Goal: Information Seeking & Learning: Learn about a topic

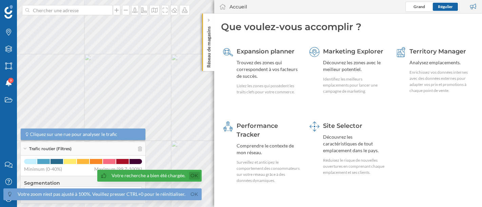
click at [194, 176] on link "Ok" at bounding box center [194, 176] width 11 height 8
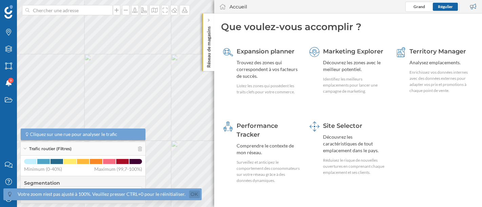
click at [193, 194] on link "Ok" at bounding box center [194, 195] width 11 height 8
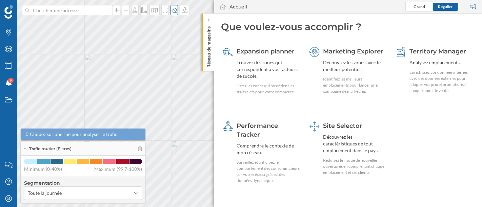
click at [171, 10] on div at bounding box center [106, 10] width 169 height 10
click at [172, 10] on icon at bounding box center [174, 9] width 7 height 5
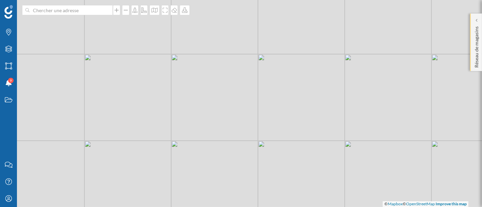
click at [475, 39] on p "Réseau de magasins" at bounding box center [476, 46] width 7 height 44
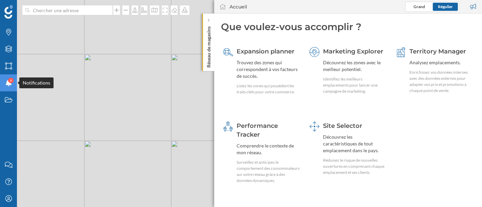
click at [9, 82] on div "9" at bounding box center [10, 80] width 5 height 5
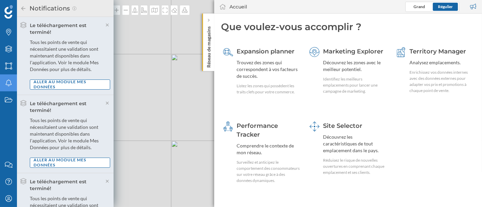
click at [9, 82] on icon "Notifications" at bounding box center [8, 83] width 8 height 7
click at [414, 80] on div "Enrichissez vos données internes avec des données externes pour adapter vos pri…" at bounding box center [441, 81] width 64 height 24
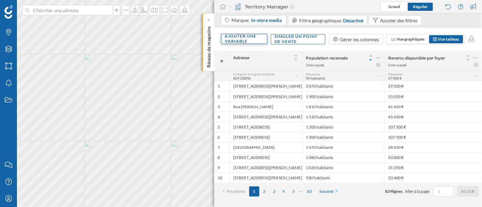
click at [234, 42] on div "Ajouter une variable" at bounding box center [244, 39] width 46 height 10
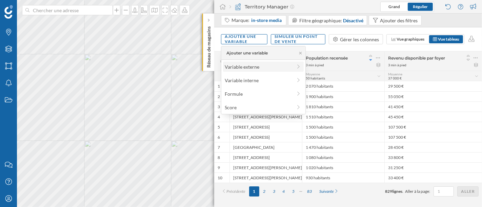
click at [250, 62] on div "Variable externe" at bounding box center [263, 67] width 81 height 10
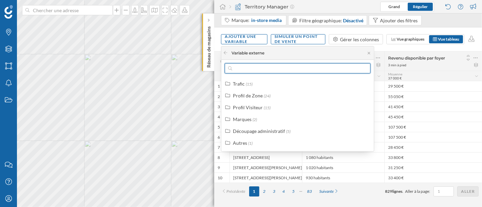
click at [252, 68] on input "text" at bounding box center [297, 68] width 131 height 10
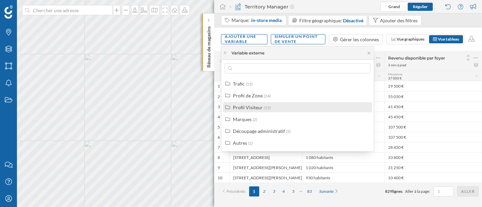
click at [260, 108] on div "Profil Visiteur" at bounding box center [248, 108] width 30 height 6
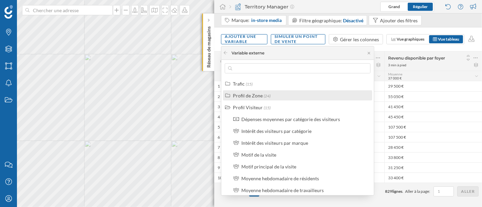
click at [278, 97] on div "Profil de Zone (24)" at bounding box center [300, 95] width 135 height 7
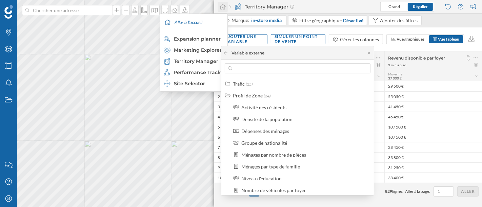
click at [221, 9] on icon at bounding box center [222, 6] width 6 height 5
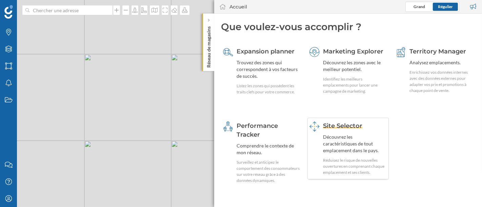
click at [363, 142] on div "Découvrez les caractéristiques de tout emplacement dans le pays." at bounding box center [355, 144] width 64 height 20
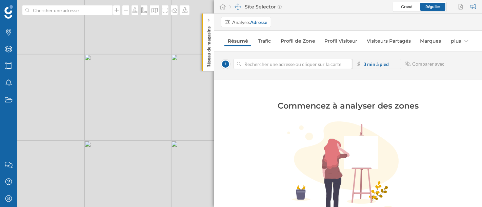
click at [173, 98] on div "© Mapbox © OpenStreetMap Improve this map" at bounding box center [241, 103] width 482 height 207
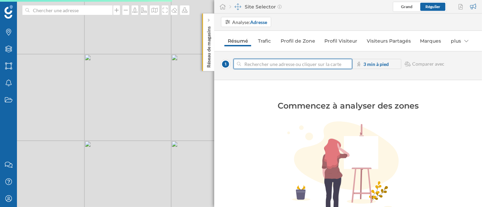
click at [294, 65] on input at bounding box center [293, 64] width 104 height 10
click at [125, 67] on div "© Mapbox © OpenStreetMap Improve this map" at bounding box center [241, 103] width 482 height 207
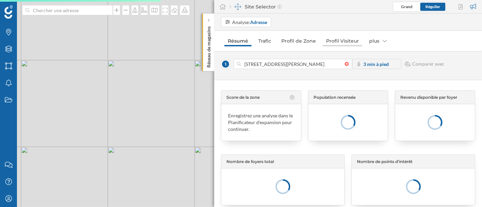
click at [337, 39] on link "Profil Visiteur" at bounding box center [342, 41] width 40 height 11
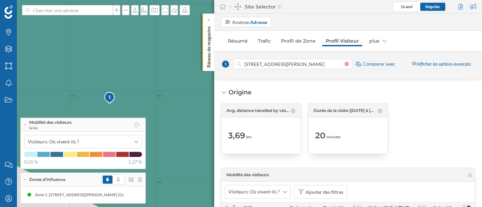
scroll to position [1331, 0]
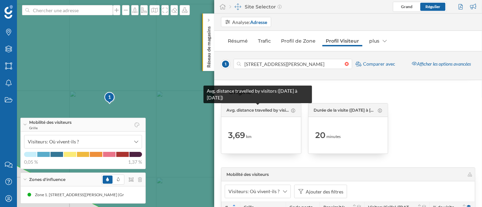
click at [266, 107] on span "Avg. distance travelled by visitors ([DATE] à [DATE])" at bounding box center [257, 110] width 63 height 6
copy div "Avg. distance travelled by visitors ([DATE] à [DATE])"
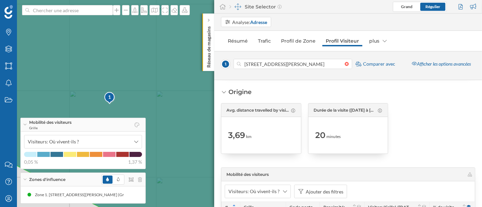
click at [441, 127] on div at bounding box center [435, 128] width 80 height 51
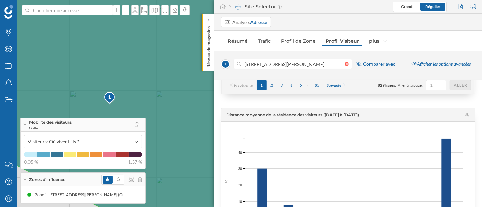
scroll to position [1617, 0]
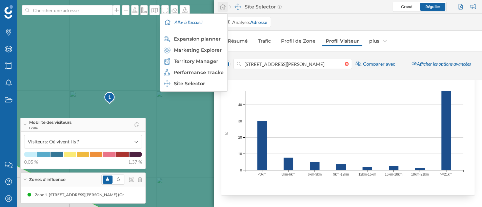
click at [225, 8] on icon at bounding box center [222, 7] width 7 height 6
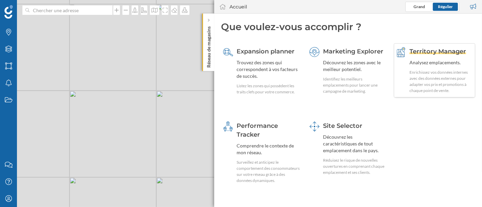
click at [420, 68] on div "Territory Manager Analysez emplacements. Enrichissez vos données internes avec …" at bounding box center [441, 70] width 64 height 47
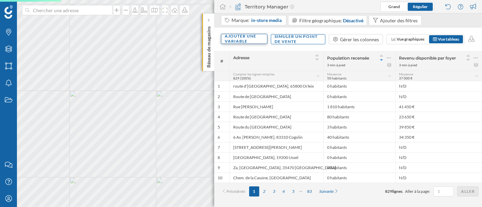
click at [246, 42] on div "Ajouter une variable" at bounding box center [244, 39] width 46 height 10
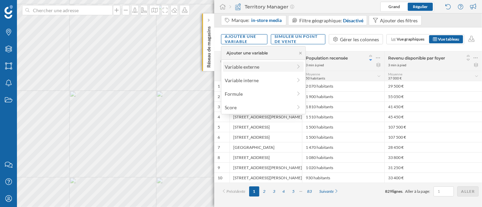
click at [252, 64] on div "Variable externe" at bounding box center [258, 66] width 67 height 7
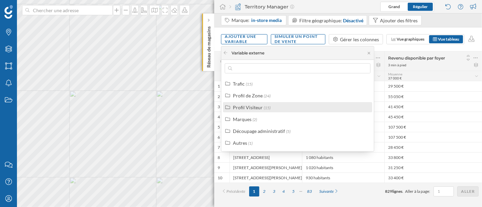
click at [266, 110] on span "(15)" at bounding box center [267, 107] width 7 height 5
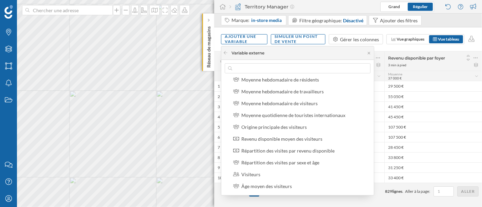
scroll to position [100, 0]
click at [309, 123] on div "Origine principale des visiteurs" at bounding box center [304, 126] width 127 height 7
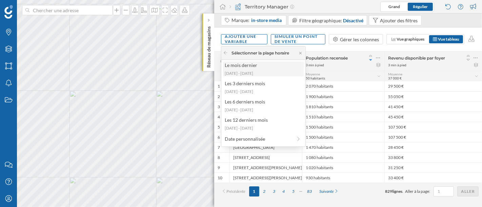
click at [263, 69] on div "Le mois dernier [DATE] - [DATE]" at bounding box center [263, 69] width 81 height 15
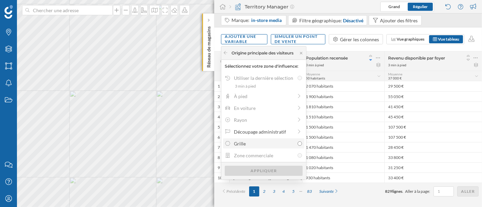
click at [263, 142] on div "Grille" at bounding box center [264, 143] width 60 height 7
click at [297, 142] on input "Grille" at bounding box center [299, 144] width 4 height 4
radio input "true"
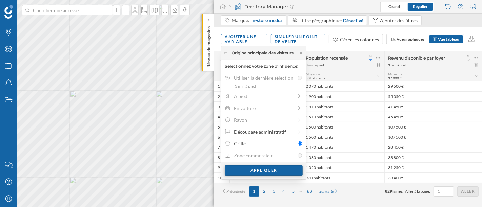
click at [266, 171] on div "Appliquer" at bounding box center [264, 171] width 78 height 10
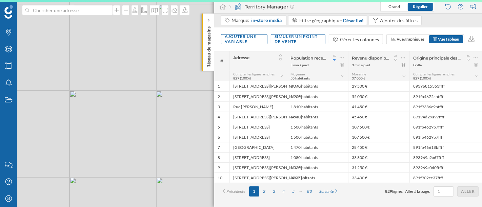
scroll to position [0, 0]
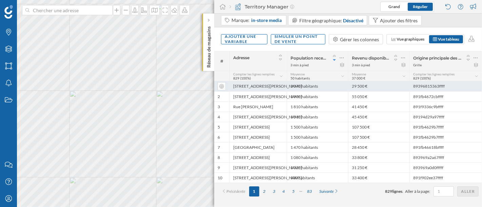
click at [426, 85] on div "89396815363ffff" at bounding box center [445, 86] width 72 height 10
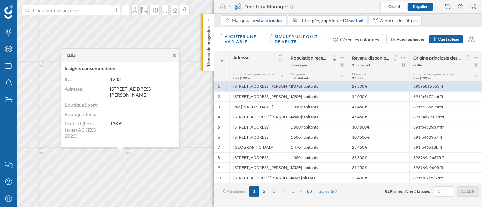
click at [174, 56] on icon at bounding box center [174, 56] width 5 height 4
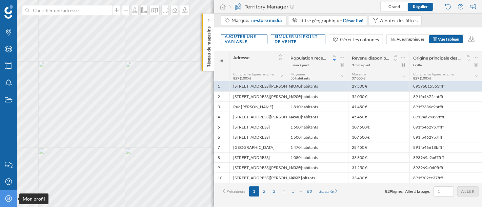
click at [5, 197] on icon "Mon profil" at bounding box center [8, 198] width 8 height 7
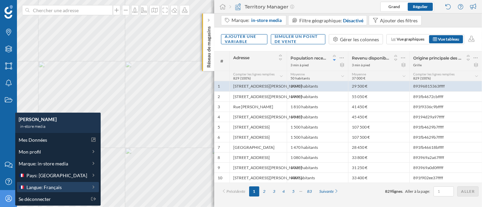
drag, startPoint x: 57, startPoint y: 173, endPoint x: 58, endPoint y: 188, distance: 15.3
click at [58, 188] on div "Mes Données Mon profil Marque: in-store media Pays: [GEOGRAPHIC_DATA] Langue: F…" at bounding box center [57, 169] width 85 height 73
click at [58, 188] on span "Langue: Français" at bounding box center [43, 187] width 35 height 7
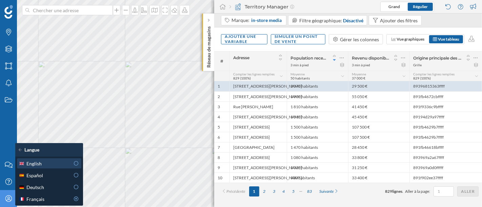
click at [59, 167] on div "English" at bounding box center [44, 163] width 51 height 7
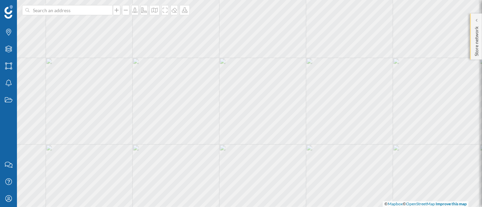
click at [481, 29] on div "Store network" at bounding box center [476, 37] width 12 height 46
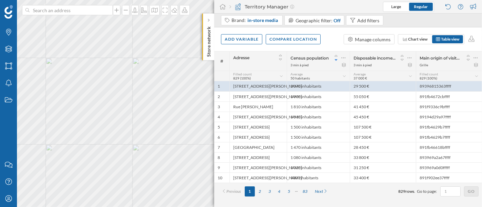
click at [375, 33] on div "Add variable Compare location Manage columns Chart view Table view" at bounding box center [348, 39] width 268 height 24
click at [375, 39] on div "Manage columns" at bounding box center [373, 39] width 36 height 7
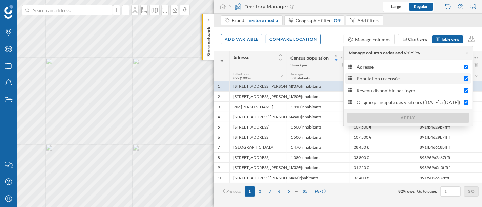
click at [468, 77] on input "Population recensée" at bounding box center [466, 79] width 4 height 4
checkbox input "false"
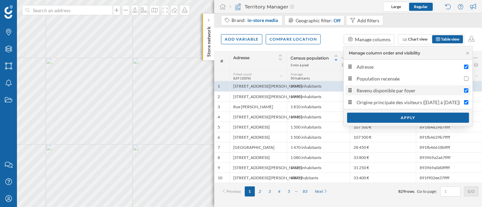
click at [468, 90] on div "Revenu disponible par foyer" at bounding box center [407, 90] width 121 height 7
click at [468, 90] on input "Revenu disponible par foyer" at bounding box center [466, 90] width 4 height 4
checkbox input "false"
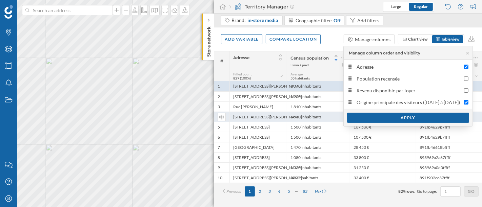
click at [447, 117] on div "Apply" at bounding box center [408, 118] width 122 height 10
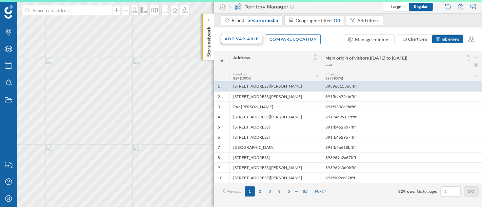
drag, startPoint x: 255, startPoint y: 36, endPoint x: 255, endPoint y: 43, distance: 7.5
click at [255, 36] on div "Add variable" at bounding box center [241, 39] width 41 height 10
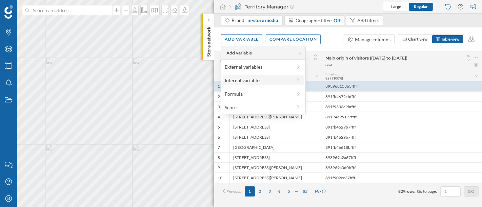
click at [256, 78] on div "Internal variables" at bounding box center [258, 80] width 67 height 7
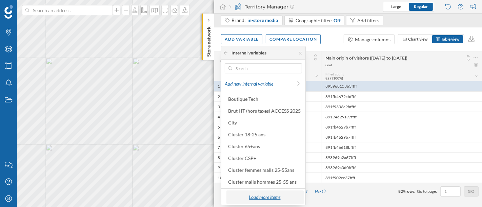
click at [254, 198] on div "Load more items" at bounding box center [264, 197] width 73 height 10
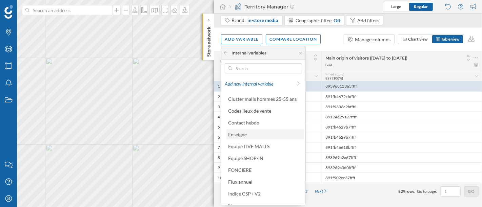
scroll to position [152, 0]
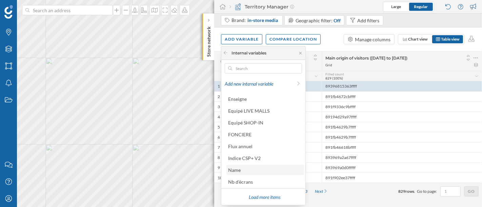
click at [229, 171] on div "Name" at bounding box center [234, 170] width 13 height 6
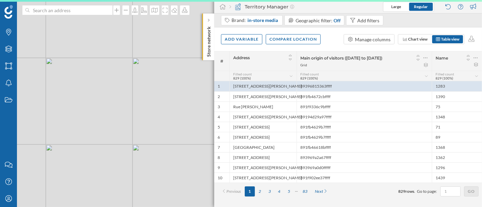
scroll to position [0, 0]
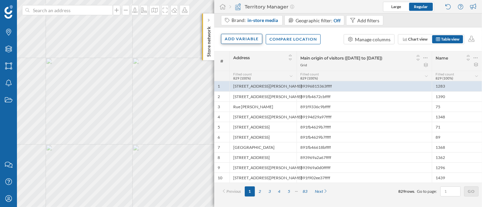
click at [242, 37] on div "Add variable" at bounding box center [241, 39] width 41 height 10
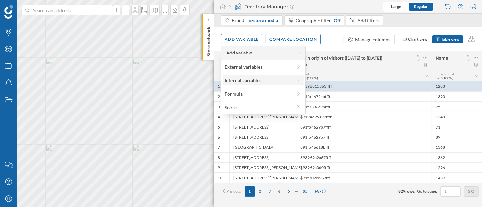
click at [261, 80] on div "Internal variables" at bounding box center [258, 80] width 67 height 7
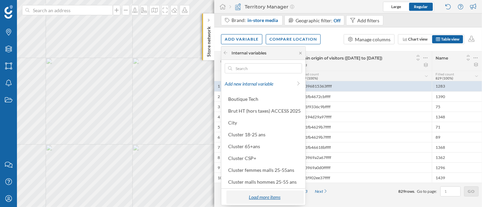
click at [278, 199] on div "Load more items" at bounding box center [264, 197] width 73 height 10
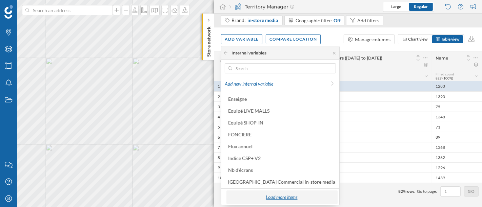
click at [273, 193] on div "Load more items" at bounding box center [281, 197] width 107 height 10
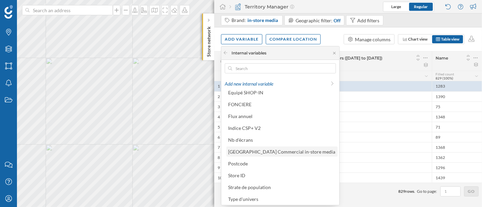
click at [282, 149] on div "[GEOGRAPHIC_DATA] Commercial in-store media" at bounding box center [281, 152] width 107 height 6
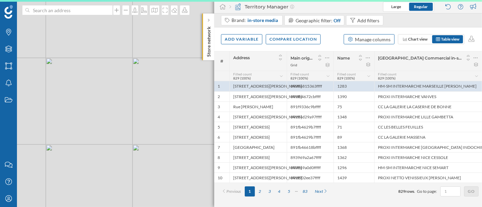
scroll to position [0, 0]
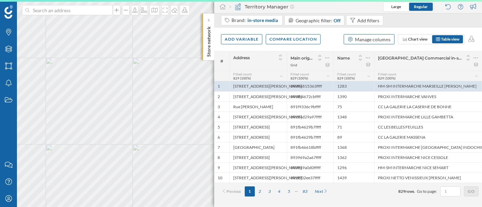
click at [366, 38] on div "Manage columns" at bounding box center [373, 39] width 36 height 7
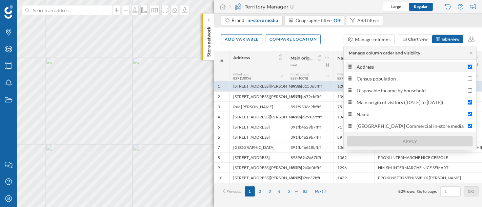
click at [430, 67] on div "Address" at bounding box center [410, 66] width 108 height 7
click at [467, 67] on input "Address" at bounding box center [469, 67] width 4 height 4
checkbox input "false"
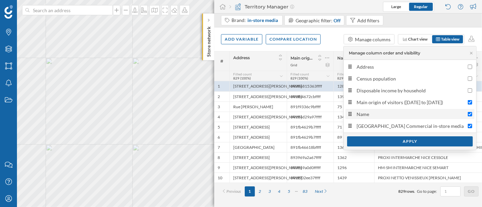
click at [418, 112] on div "Name" at bounding box center [410, 114] width 108 height 7
click at [467, 112] on input "Name" at bounding box center [469, 114] width 4 height 4
checkbox input "false"
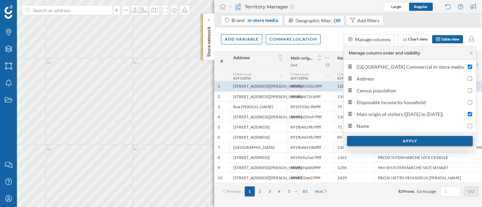
click at [408, 139] on div "Apply" at bounding box center [410, 141] width 126 height 10
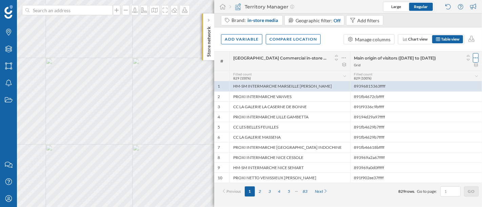
click at [476, 59] on icon at bounding box center [475, 58] width 4 height 7
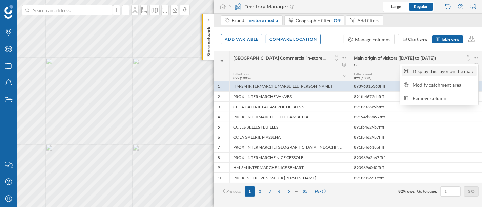
click at [469, 68] on div "Display this layer on the map" at bounding box center [444, 71] width 62 height 7
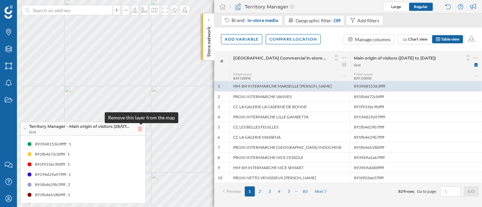
click at [141, 128] on icon at bounding box center [140, 129] width 4 height 5
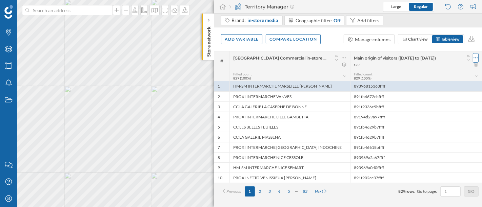
click at [473, 58] on div at bounding box center [475, 57] width 6 height 9
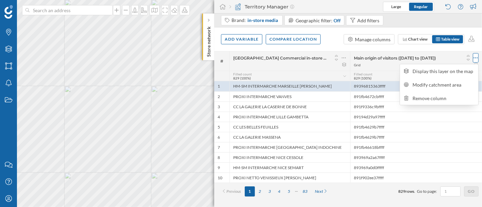
click at [473, 58] on div at bounding box center [475, 57] width 6 height 9
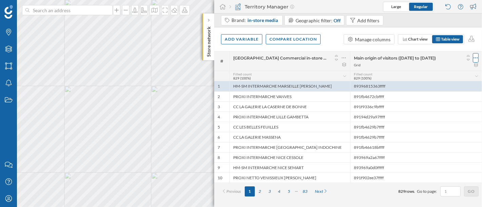
click at [476, 56] on icon at bounding box center [475, 58] width 4 height 7
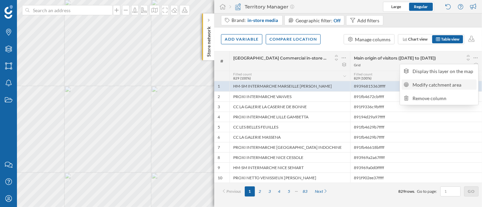
click at [431, 84] on div "Modify catchment area" at bounding box center [444, 84] width 62 height 7
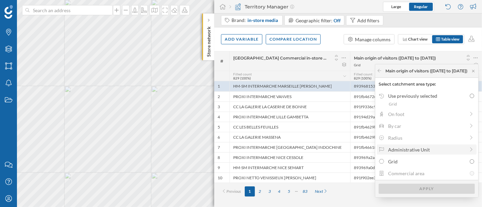
click at [415, 151] on div "Administrative Unit" at bounding box center [426, 149] width 77 height 7
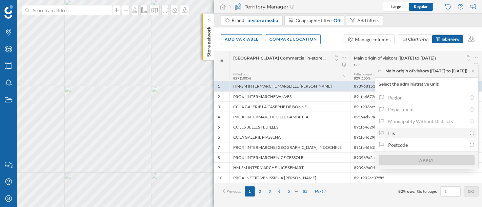
click at [414, 136] on div "Iris" at bounding box center [427, 133] width 78 height 7
click at [469, 135] on input "Iris" at bounding box center [471, 133] width 4 height 4
radio input "true"
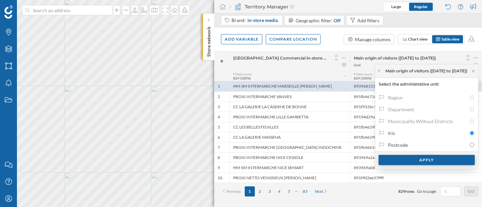
click at [413, 164] on div "Apply" at bounding box center [426, 160] width 96 height 10
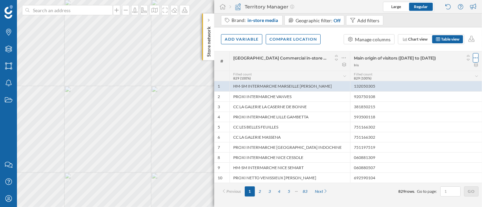
click at [475, 58] on icon at bounding box center [475, 58] width 4 height 7
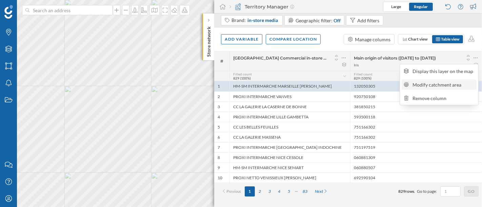
click at [425, 87] on div "Modify catchment area" at bounding box center [444, 84] width 62 height 7
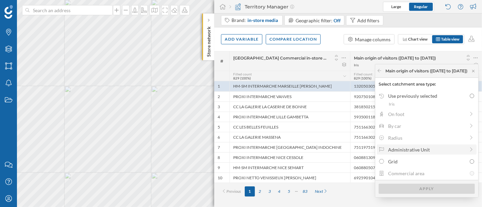
click at [378, 146] on div at bounding box center [381, 149] width 6 height 7
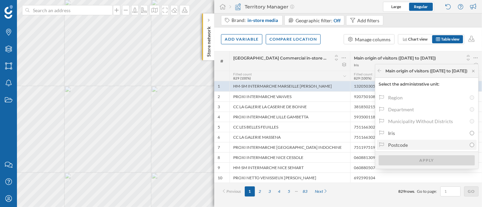
click at [388, 143] on div "Postcode" at bounding box center [427, 145] width 78 height 7
click at [469, 143] on input "Postcode" at bounding box center [471, 145] width 4 height 4
radio input "true"
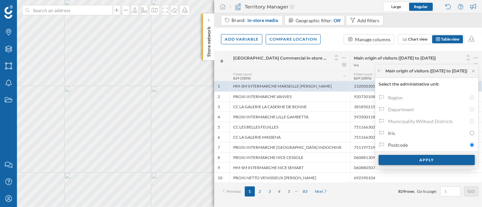
click at [381, 161] on div "Apply" at bounding box center [426, 160] width 96 height 10
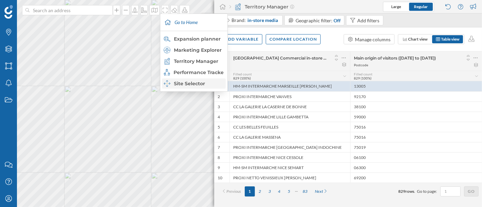
click at [205, 84] on div "Site Selector" at bounding box center [194, 83] width 60 height 7
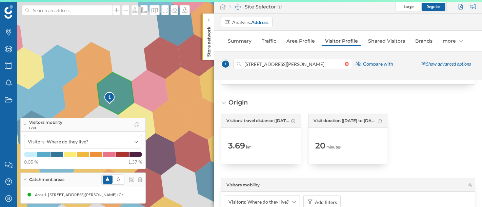
scroll to position [1322, 0]
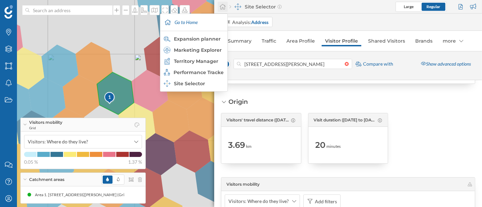
click at [225, 5] on icon at bounding box center [222, 7] width 7 height 6
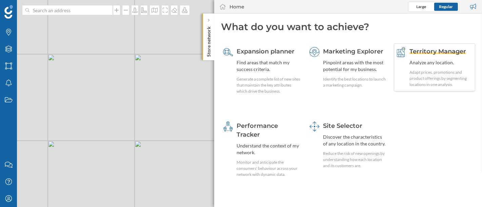
click at [430, 59] on div "Analyze any location." at bounding box center [441, 62] width 64 height 7
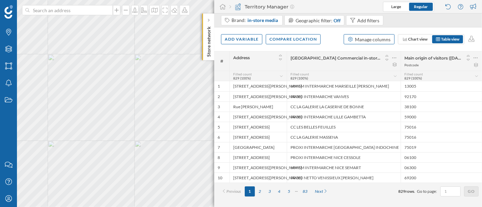
click at [382, 40] on div "Manage columns" at bounding box center [373, 39] width 36 height 7
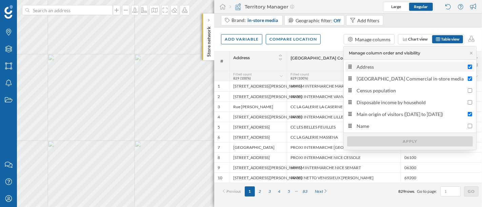
click at [378, 67] on div "Address" at bounding box center [410, 66] width 108 height 7
click at [467, 67] on input "Address" at bounding box center [469, 67] width 4 height 4
checkbox input "false"
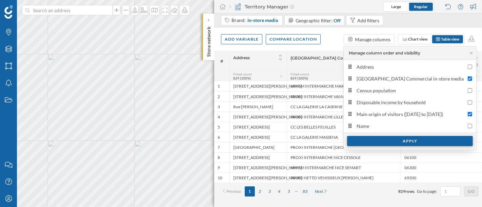
click at [406, 141] on div "Apply" at bounding box center [410, 141] width 126 height 10
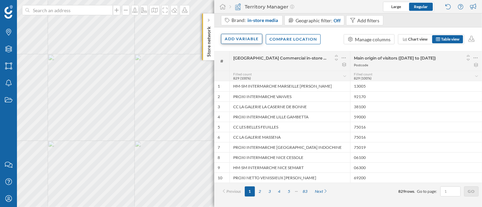
click at [233, 38] on div "Add variable" at bounding box center [241, 39] width 41 height 10
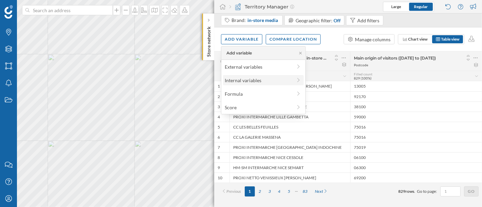
click at [245, 77] on div "Internal variables" at bounding box center [258, 80] width 67 height 7
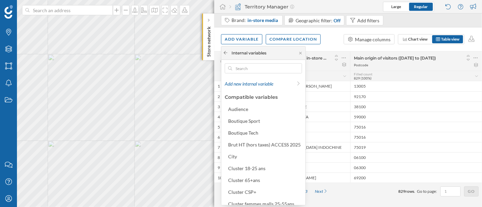
click at [224, 53] on icon at bounding box center [225, 53] width 5 height 4
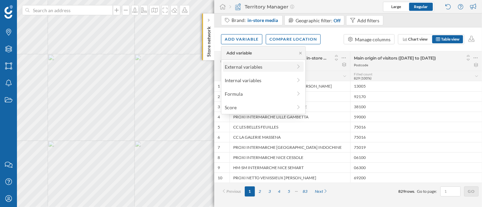
click at [240, 69] on div "External variables" at bounding box center [258, 66] width 67 height 7
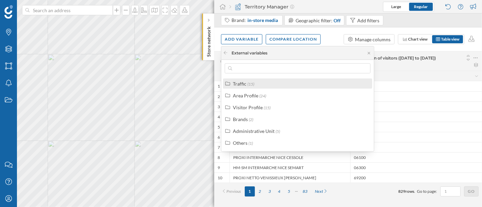
drag, startPoint x: 247, startPoint y: 77, endPoint x: 247, endPoint y: 82, distance: 5.1
click at [247, 79] on div "Traffic (15) Area Profile (24) Visitor Profile (15) Brands (2) Administrative U…" at bounding box center [297, 114] width 152 height 75
click at [247, 83] on span "(15)" at bounding box center [250, 84] width 7 height 5
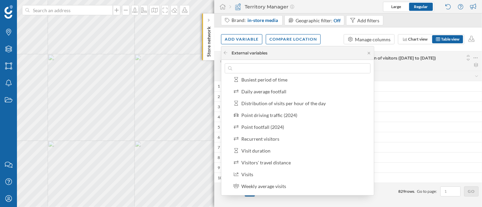
scroll to position [113, 0]
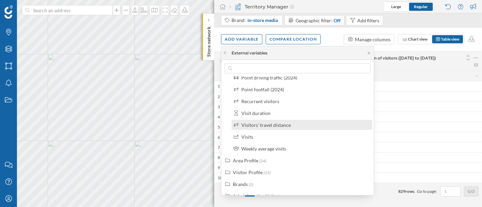
click at [252, 122] on div "Visitors' travel distance" at bounding box center [265, 125] width 49 height 6
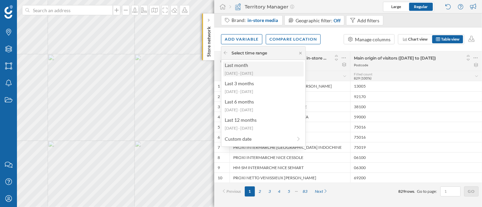
click at [241, 70] on div "Last month [DATE] - [DATE]" at bounding box center [263, 69] width 81 height 15
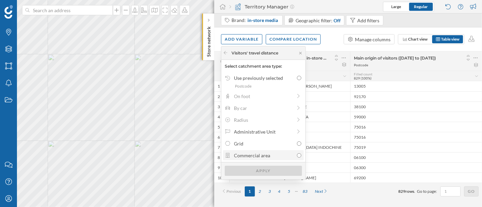
click at [266, 154] on div "Commercial area" at bounding box center [264, 155] width 60 height 7
click at [297, 154] on input "Commercial area" at bounding box center [299, 155] width 4 height 4
radio input "true"
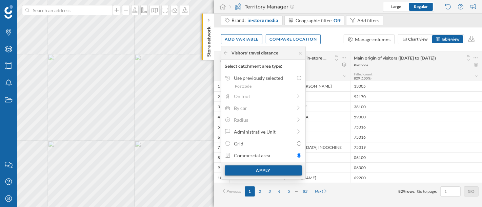
click at [264, 171] on div "Apply" at bounding box center [263, 171] width 77 height 10
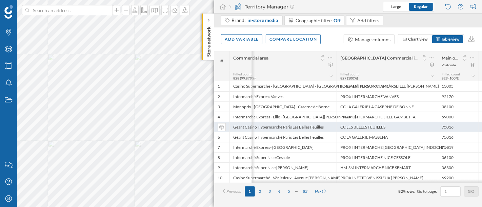
scroll to position [0, 37]
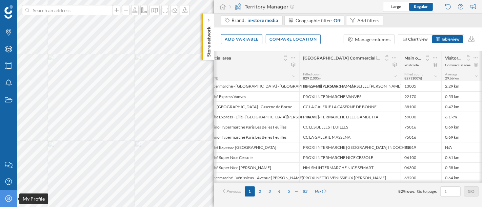
click at [2, 204] on div "My Profile" at bounding box center [8, 198] width 17 height 17
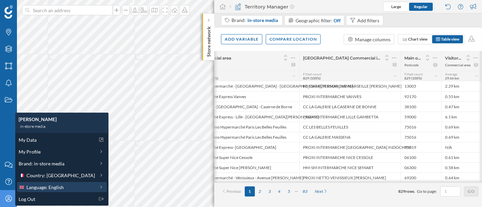
click at [44, 184] on span "Language: English" at bounding box center [44, 187] width 37 height 7
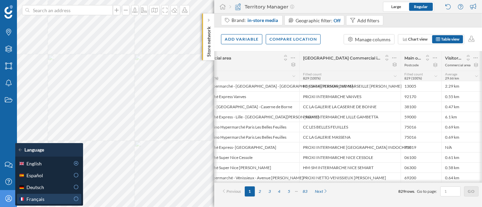
click at [48, 196] on div "Français" at bounding box center [44, 199] width 51 height 7
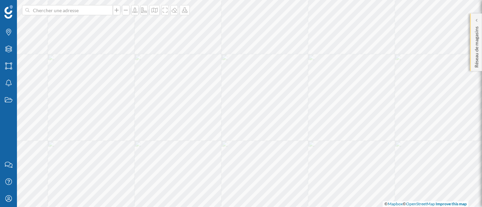
click at [471, 49] on div "Réseau de magasins" at bounding box center [476, 43] width 12 height 58
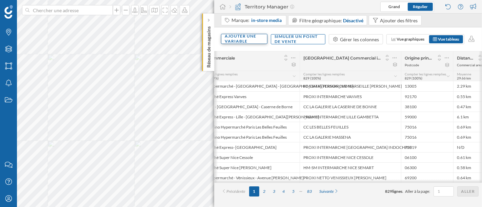
click at [234, 36] on div "Ajouter une variable" at bounding box center [244, 39] width 46 height 10
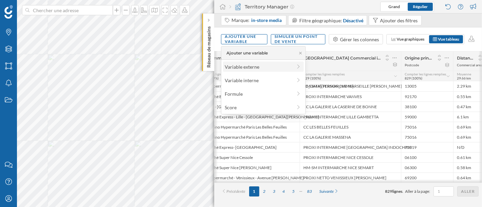
click at [248, 66] on div "Variable externe" at bounding box center [258, 66] width 67 height 7
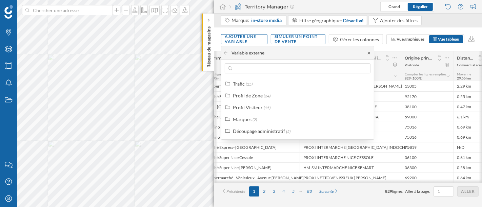
click at [370, 53] on icon at bounding box center [368, 53] width 5 height 4
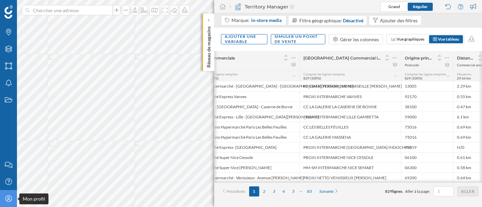
click at [9, 194] on div "Mon profil" at bounding box center [8, 198] width 17 height 17
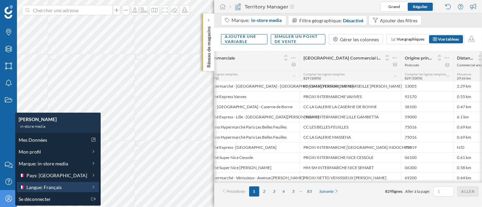
click at [29, 187] on span "Langue: Français" at bounding box center [43, 187] width 35 height 7
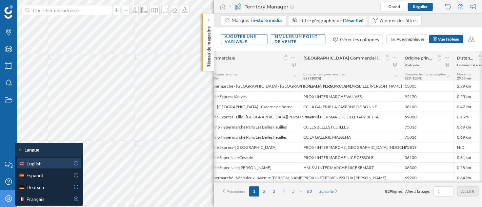
click at [59, 161] on div "English" at bounding box center [44, 163] width 51 height 7
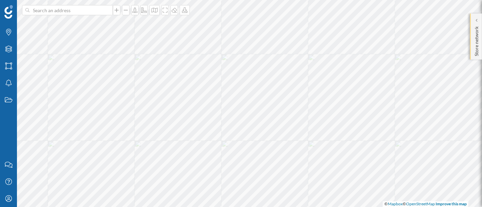
click at [473, 30] on p "Store network" at bounding box center [476, 40] width 7 height 33
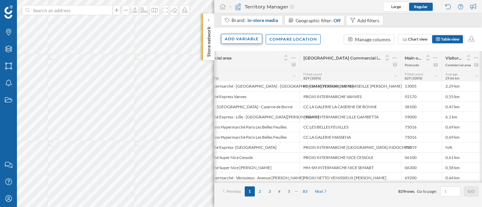
click at [241, 43] on div "Add variable" at bounding box center [241, 39] width 41 height 10
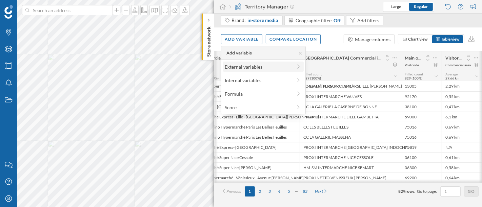
click at [247, 67] on div "External variables" at bounding box center [258, 66] width 67 height 7
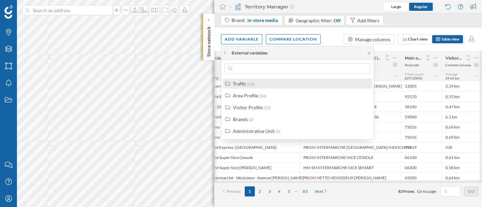
click at [251, 83] on span "(15)" at bounding box center [250, 84] width 7 height 5
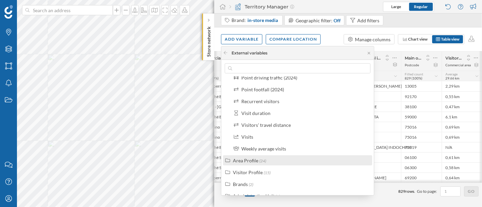
scroll to position [75, 0]
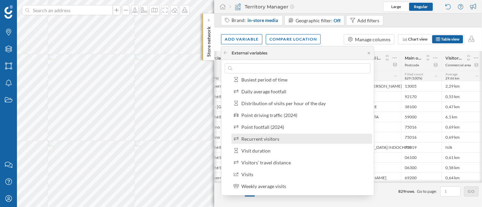
click at [291, 141] on div "Recurrent visitors" at bounding box center [304, 138] width 127 height 7
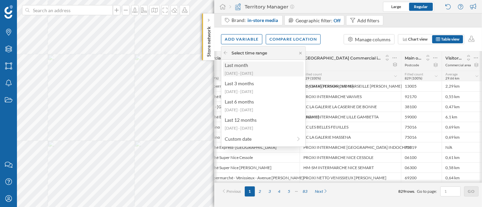
click at [278, 67] on div "Last month" at bounding box center [263, 65] width 77 height 7
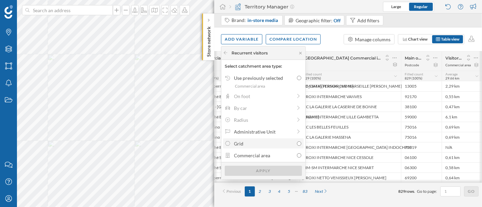
click at [277, 142] on div "Grid" at bounding box center [264, 143] width 60 height 7
click at [297, 142] on input "Grid" at bounding box center [299, 144] width 4 height 4
radio input "true"
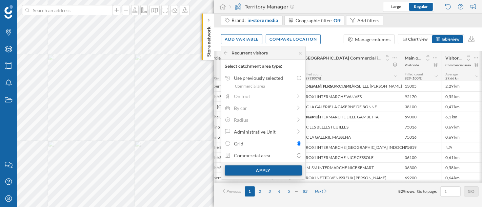
click at [278, 171] on div "Apply" at bounding box center [263, 171] width 77 height 10
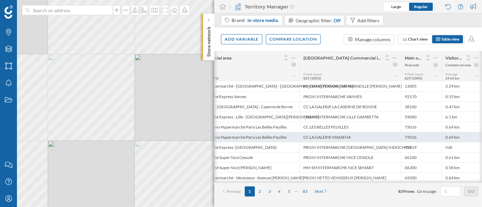
scroll to position [0, 78]
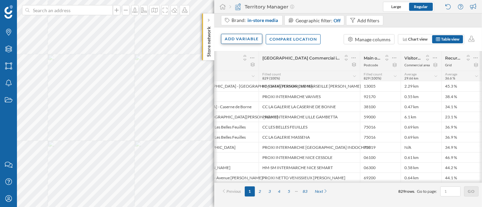
click at [246, 39] on div "Add variable" at bounding box center [241, 39] width 41 height 10
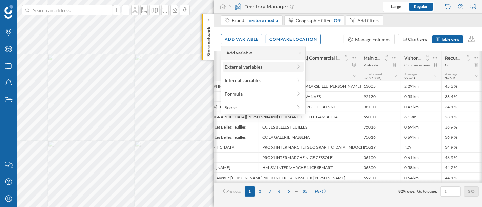
click at [253, 70] on div "External variables" at bounding box center [263, 67] width 81 height 10
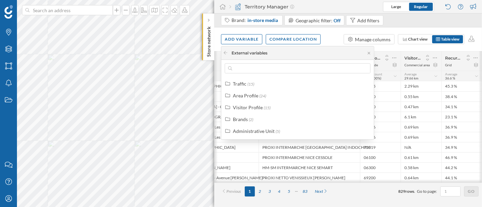
click at [391, 55] on div at bounding box center [388, 57] width 17 height 9
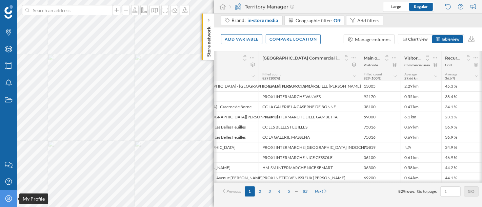
click at [2, 204] on div "My Profile" at bounding box center [8, 198] width 17 height 17
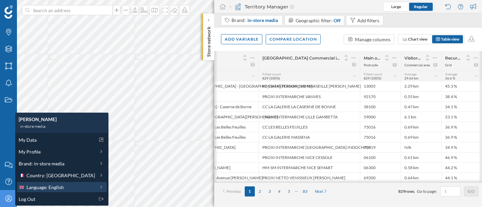
click at [56, 186] on span "Language: English" at bounding box center [44, 187] width 37 height 7
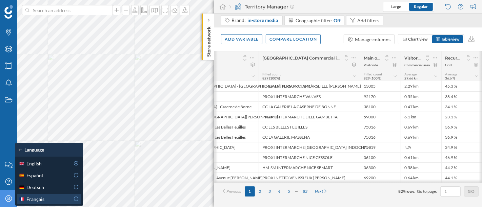
click at [50, 203] on div "Français" at bounding box center [44, 199] width 51 height 7
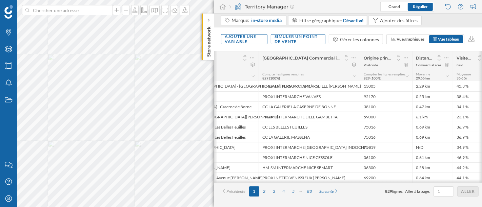
scroll to position [0, 78]
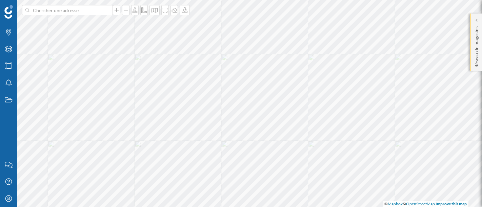
click at [472, 32] on div "Réseau de magasins" at bounding box center [476, 43] width 12 height 58
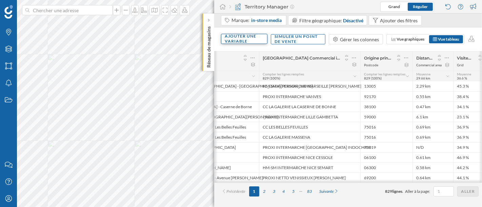
click at [257, 37] on div "Ajouter une variable" at bounding box center [244, 39] width 46 height 10
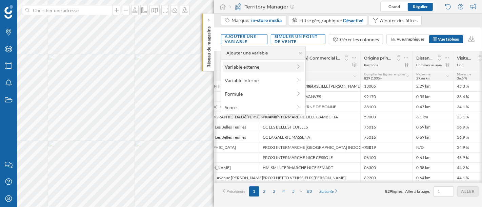
click at [261, 71] on div "Variable externe" at bounding box center [263, 67] width 81 height 10
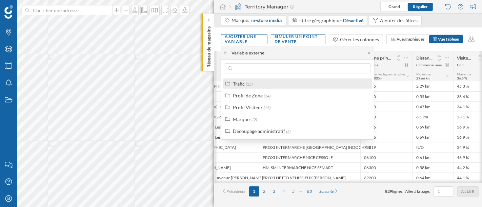
click at [266, 84] on div "Trafic (15)" at bounding box center [300, 83] width 135 height 7
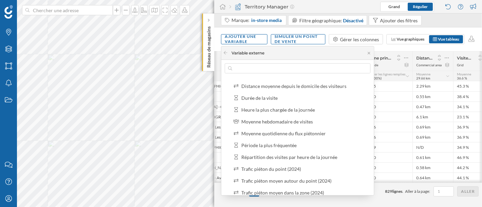
scroll to position [8, 0]
click at [371, 54] on icon at bounding box center [368, 53] width 5 height 4
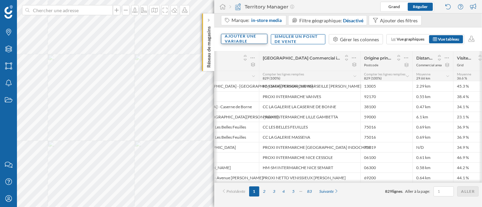
click at [238, 34] on div "Ajouter une variable" at bounding box center [244, 39] width 46 height 10
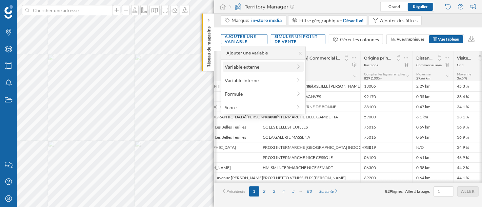
click at [246, 67] on div "Variable externe" at bounding box center [258, 66] width 67 height 7
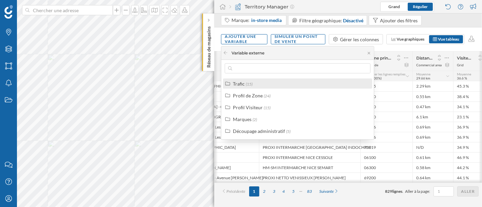
click at [250, 85] on span "(15)" at bounding box center [249, 84] width 7 height 5
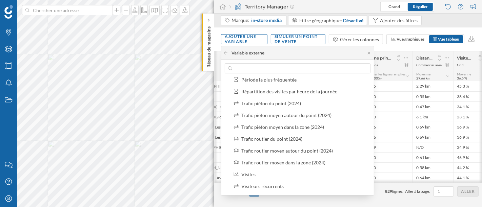
scroll to position [113, 0]
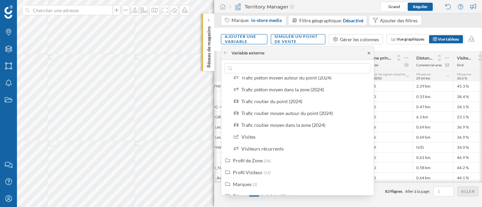
click at [369, 54] on icon at bounding box center [368, 53] width 5 height 4
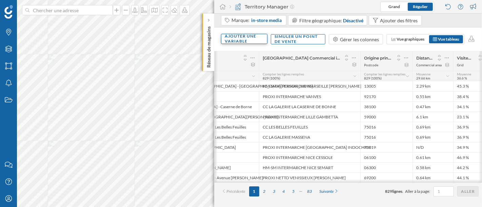
click at [241, 38] on div "Ajouter une variable" at bounding box center [244, 39] width 46 height 10
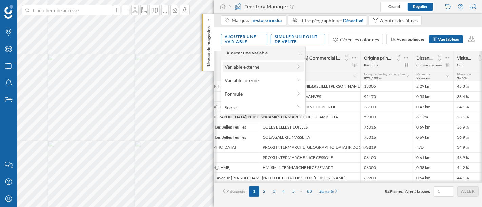
click at [258, 71] on div "Variable externe" at bounding box center [263, 67] width 81 height 10
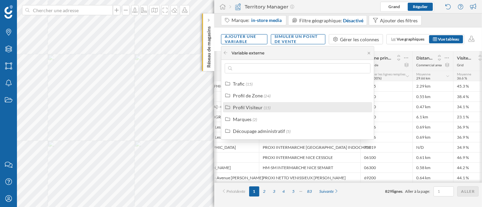
click at [255, 106] on div "Profil Visiteur" at bounding box center [248, 108] width 30 height 6
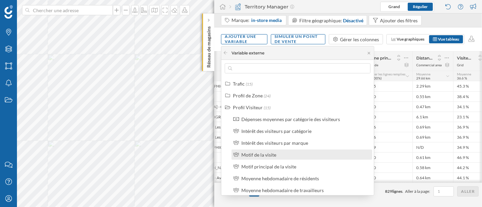
scroll to position [75, 0]
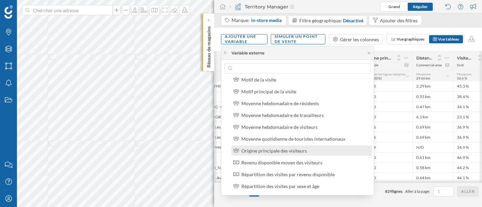
click at [311, 152] on div "Origine principale des visiteurs" at bounding box center [304, 150] width 127 height 7
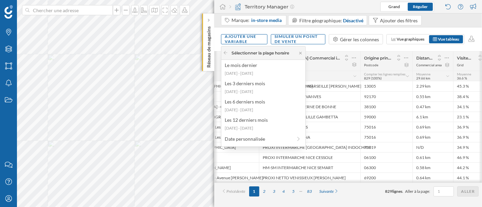
click at [298, 52] on icon at bounding box center [300, 53] width 5 height 4
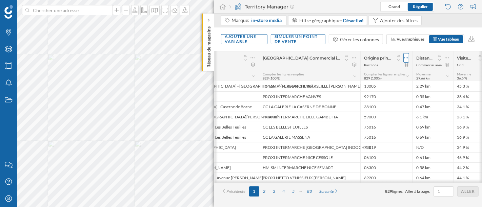
click at [406, 57] on icon at bounding box center [406, 58] width 4 height 7
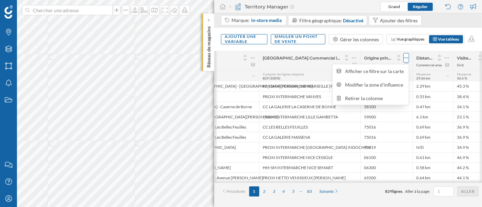
click at [406, 57] on icon at bounding box center [406, 58] width 4 height 7
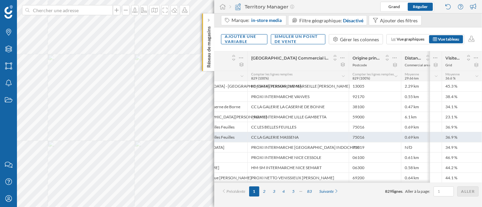
scroll to position [0, 0]
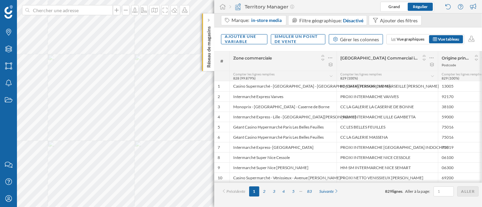
click at [363, 43] on div "Gérer les colonnes" at bounding box center [356, 39] width 54 height 10
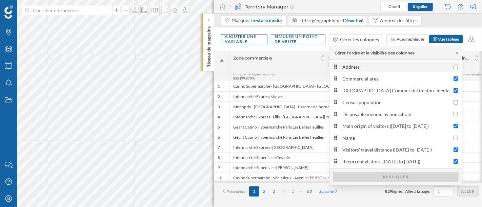
click at [364, 63] on div "Address" at bounding box center [396, 66] width 108 height 7
click at [453, 65] on input "Address" at bounding box center [455, 67] width 4 height 4
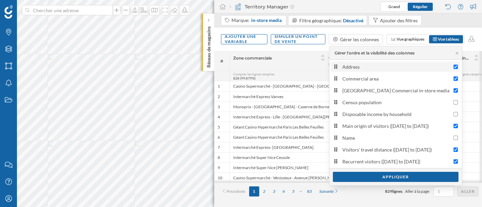
click at [364, 63] on div "Address" at bounding box center [396, 66] width 108 height 7
click at [453, 65] on input "Address" at bounding box center [455, 67] width 4 height 4
checkbox input "false"
click at [320, 58] on icon at bounding box center [323, 60] width 6 height 5
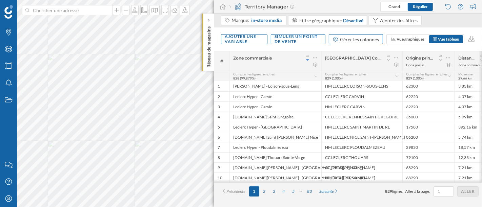
click at [367, 38] on div "Gérer les colonnes" at bounding box center [359, 39] width 39 height 7
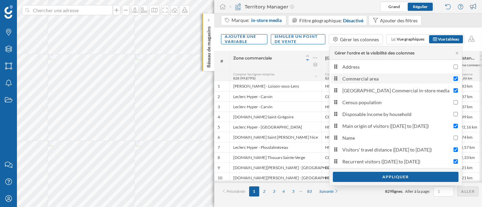
click at [383, 81] on div "Commercial area" at bounding box center [396, 78] width 108 height 7
click at [453, 81] on input "Commercial area" at bounding box center [455, 79] width 4 height 4
checkbox input "false"
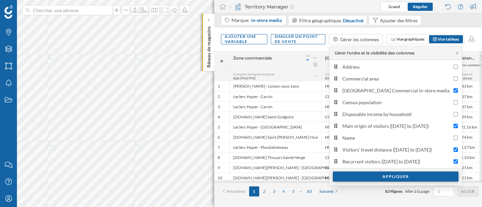
click at [395, 180] on div "Appliquer" at bounding box center [396, 177] width 126 height 10
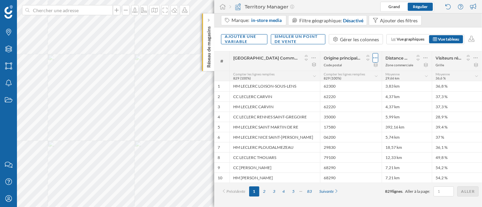
click at [374, 59] on icon at bounding box center [375, 58] width 4 height 7
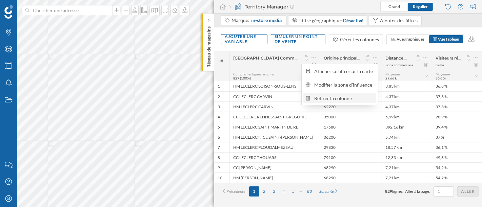
click at [355, 99] on div "Retirer la colonne" at bounding box center [344, 98] width 60 height 7
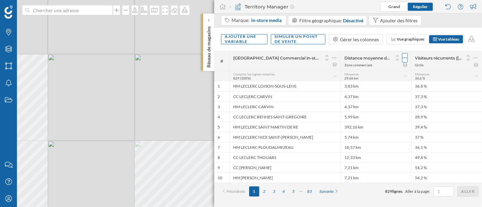
click at [405, 57] on icon at bounding box center [404, 58] width 4 height 7
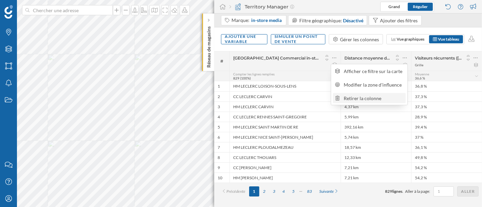
click at [384, 100] on div "Retirer la colonne" at bounding box center [374, 98] width 60 height 7
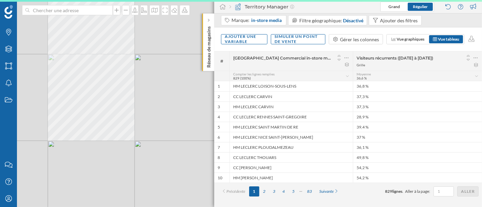
click at [476, 57] on icon at bounding box center [475, 58] width 4 height 7
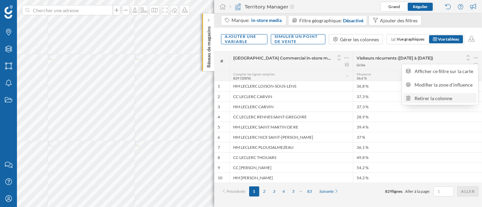
click at [444, 95] on div "Retirer la colonne" at bounding box center [445, 98] width 60 height 7
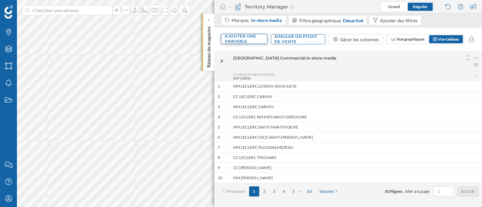
click at [243, 36] on div "Ajouter une variable" at bounding box center [244, 39] width 46 height 10
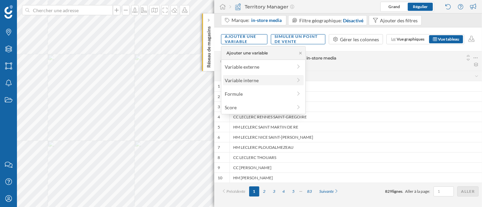
click at [245, 78] on div "Variable interne" at bounding box center [258, 80] width 67 height 7
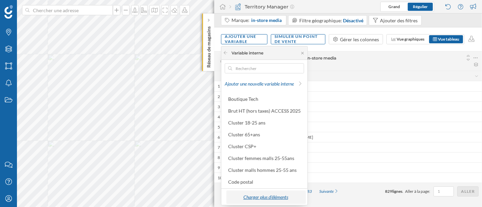
click at [269, 198] on div "Charger plus d'éléments" at bounding box center [265, 197] width 75 height 10
click at [262, 195] on div "Charger plus d'éléments" at bounding box center [265, 197] width 75 height 10
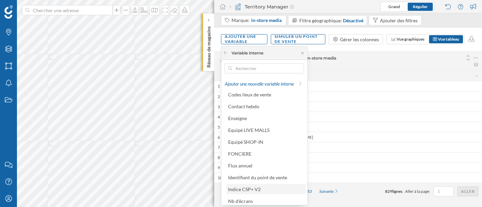
scroll to position [96, 0]
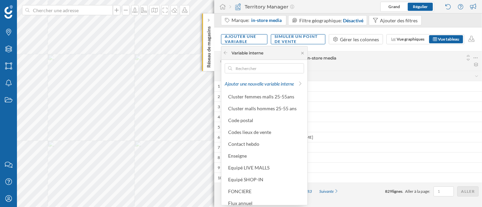
click at [254, 153] on div "Enseigne" at bounding box center [265, 155] width 75 height 7
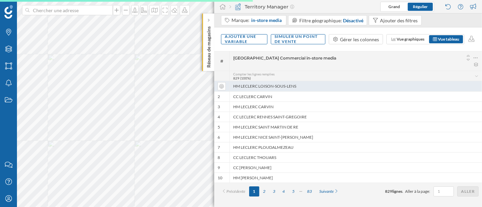
scroll to position [0, 0]
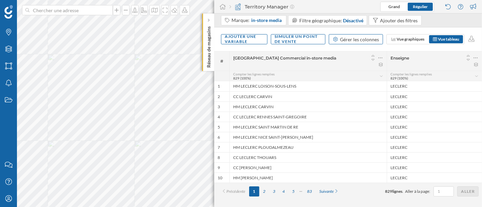
click at [357, 39] on div "Gérer les colonnes" at bounding box center [359, 39] width 39 height 7
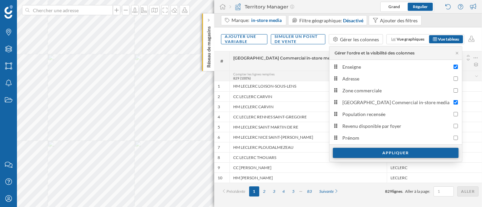
click at [379, 151] on div "Appliquer" at bounding box center [396, 153] width 126 height 10
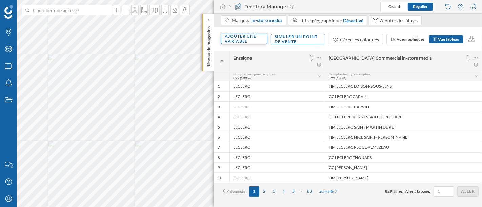
click at [255, 42] on div "Ajouter une variable" at bounding box center [244, 39] width 46 height 10
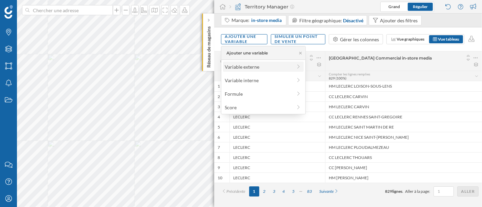
click at [255, 69] on div "Variable externe" at bounding box center [258, 66] width 67 height 7
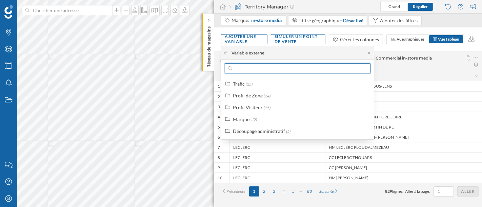
drag, startPoint x: 255, startPoint y: 69, endPoint x: 246, endPoint y: 56, distance: 16.3
click at [247, 57] on div "Variable externe Trafic (15) Profil de Zone (24) Profil Visiteur (15) Marques (…" at bounding box center [297, 92] width 152 height 93
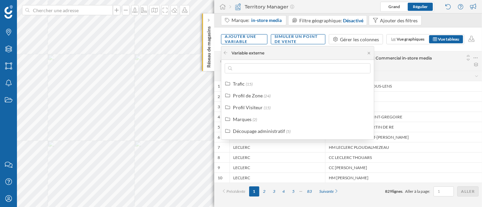
click at [229, 50] on div "Variable externe" at bounding box center [243, 53] width 41 height 6
click at [225, 56] on div at bounding box center [225, 53] width 5 height 6
click at [225, 51] on icon at bounding box center [225, 53] width 5 height 4
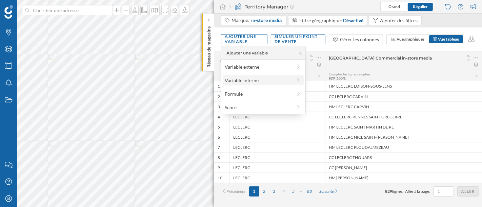
click at [247, 79] on div "Variable interne" at bounding box center [258, 80] width 67 height 7
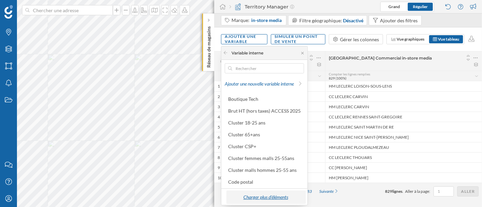
click at [270, 192] on div "Charger plus d'éléments" at bounding box center [265, 197] width 75 height 10
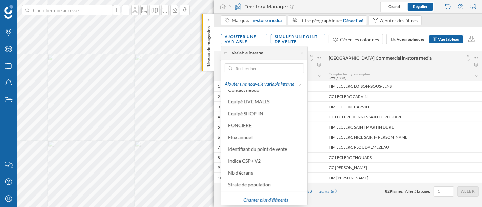
scroll to position [152, 0]
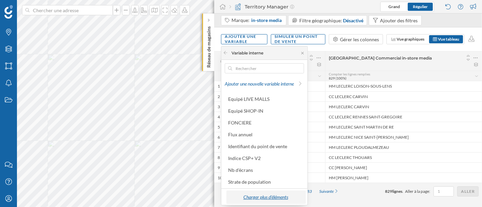
click at [261, 193] on div "Charger plus d'éléments" at bounding box center [265, 197] width 75 height 10
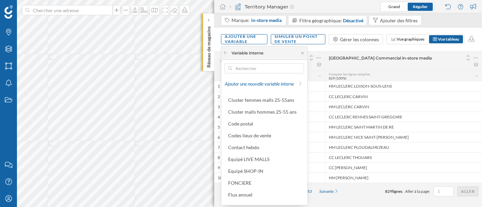
scroll to position [113, 0]
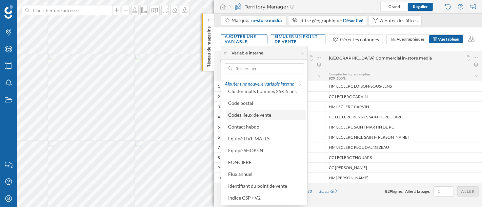
click at [254, 113] on div "Codes lieux de vente" at bounding box center [249, 115] width 43 height 6
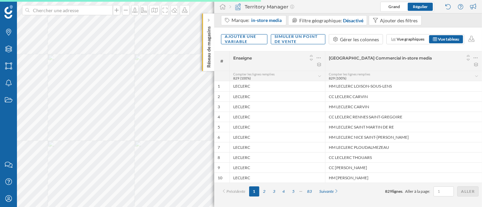
scroll to position [0, 0]
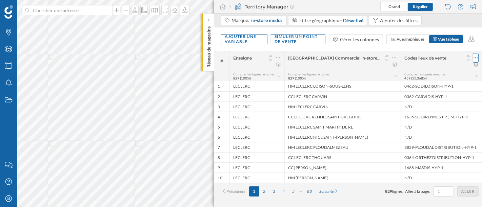
click at [475, 56] on icon at bounding box center [475, 58] width 4 height 7
click at [439, 82] on div "Retirer la colonne" at bounding box center [445, 84] width 60 height 7
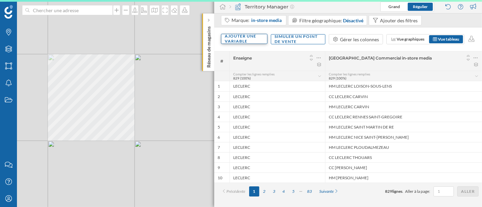
click at [241, 38] on div "Ajouter une variable" at bounding box center [244, 39] width 46 height 10
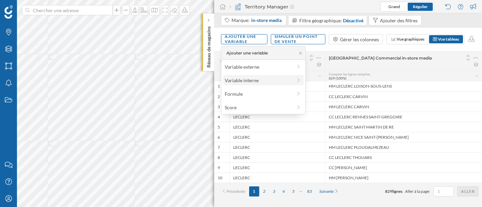
click at [249, 83] on div "Variable interne" at bounding box center [258, 80] width 67 height 7
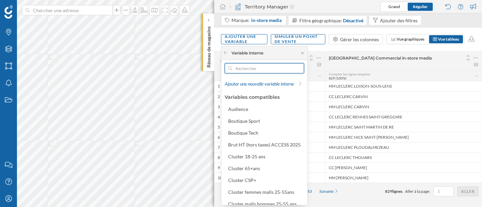
click at [264, 68] on input "text" at bounding box center [264, 68] width 64 height 10
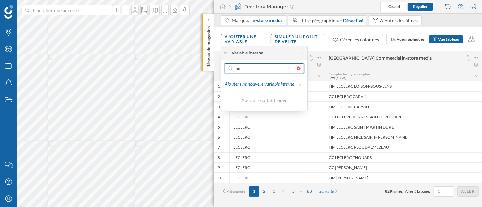
type input "n"
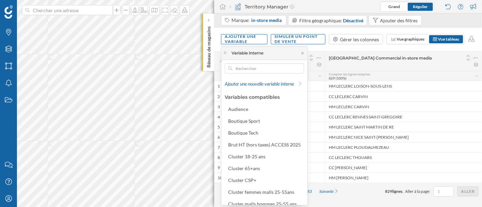
drag, startPoint x: 422, startPoint y: 52, endPoint x: 416, endPoint y: 53, distance: 5.5
click at [421, 52] on div "[GEOGRAPHIC_DATA] Commercial in-store media" at bounding box center [403, 60] width 157 height 19
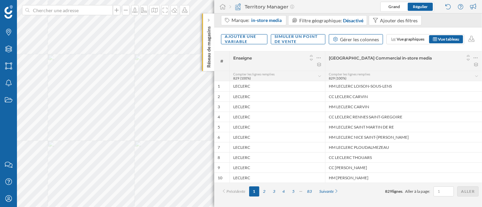
click at [365, 41] on div "Gérer les colonnes" at bounding box center [359, 39] width 39 height 7
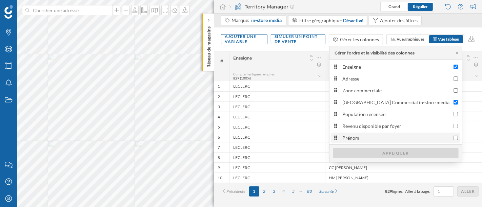
click at [376, 138] on div "Prénom" at bounding box center [396, 137] width 108 height 7
click at [453, 138] on input "Prénom" at bounding box center [455, 138] width 4 height 4
checkbox input "true"
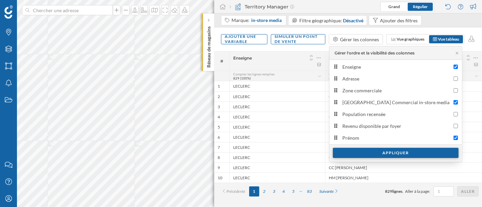
click at [376, 151] on div "Appliquer" at bounding box center [396, 153] width 126 height 10
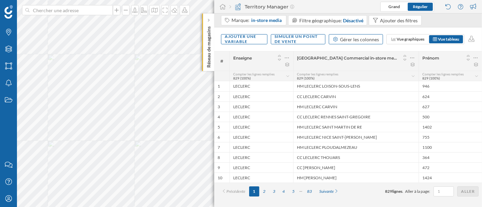
click at [345, 41] on div "Gérer les colonnes" at bounding box center [359, 39] width 39 height 7
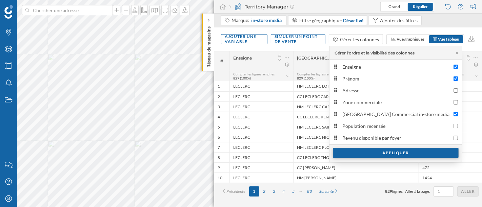
click at [366, 149] on div "Appliquer" at bounding box center [396, 153] width 126 height 10
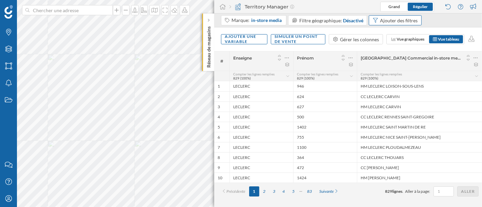
click at [377, 23] on div "Ajouter des filtres" at bounding box center [395, 20] width 53 height 10
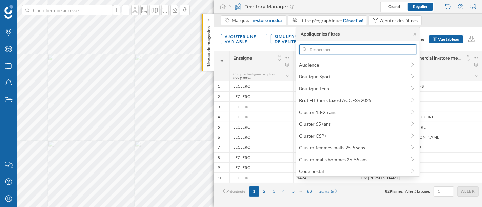
click at [358, 54] on input "text" at bounding box center [358, 49] width 102 height 10
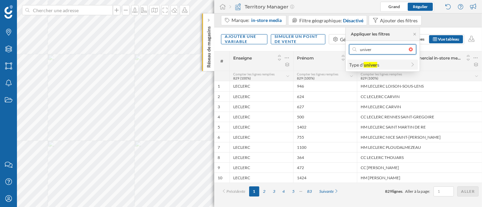
type input "univer"
click at [396, 63] on span "Type d' univer s" at bounding box center [377, 64] width 57 height 7
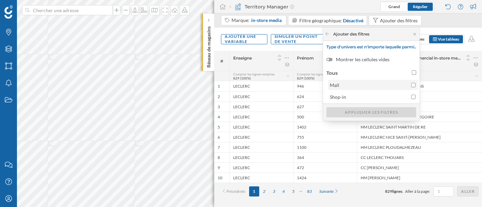
click at [367, 85] on span "Mall" at bounding box center [369, 85] width 78 height 7
click at [411, 85] on input "Mall" at bounding box center [413, 85] width 4 height 4
checkbox input "true"
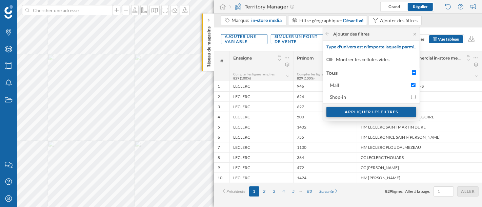
click at [367, 113] on div "Appliquer les filtres" at bounding box center [371, 112] width 90 height 10
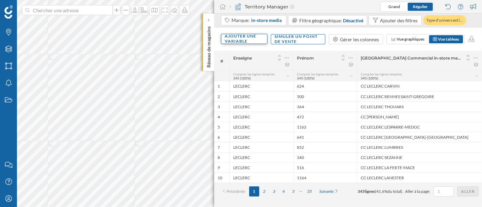
click at [242, 37] on div "Ajouter une variable" at bounding box center [244, 39] width 46 height 10
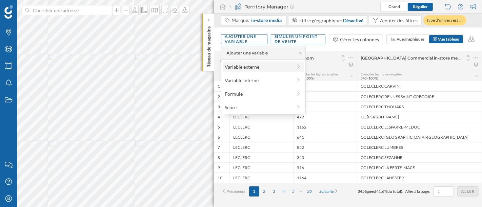
click at [253, 70] on div "Variable externe" at bounding box center [258, 66] width 67 height 7
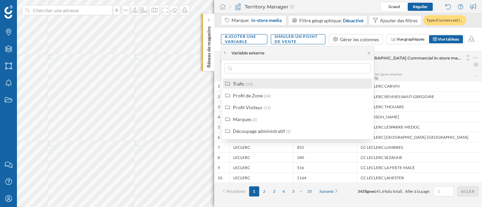
click at [253, 83] on div "Trafic (15)" at bounding box center [300, 83] width 135 height 7
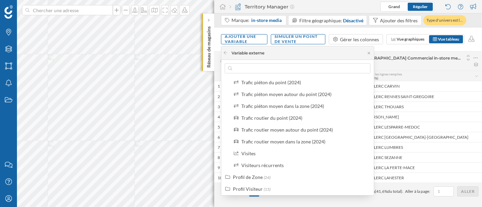
scroll to position [113, 0]
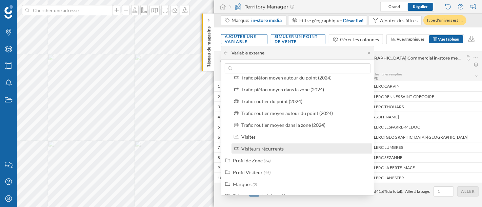
click at [254, 148] on div "Visiteurs récurrents" at bounding box center [262, 149] width 42 height 6
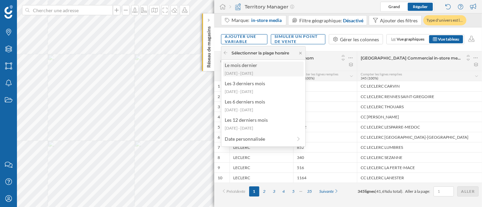
click at [255, 74] on div "[DATE] - [DATE]" at bounding box center [263, 73] width 77 height 6
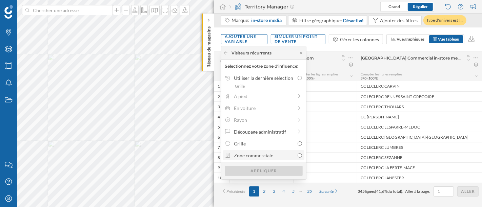
click at [261, 156] on div "Zone commerciale" at bounding box center [264, 155] width 60 height 7
click at [297, 156] on input "Zone commerciale" at bounding box center [299, 155] width 4 height 4
radio input "true"
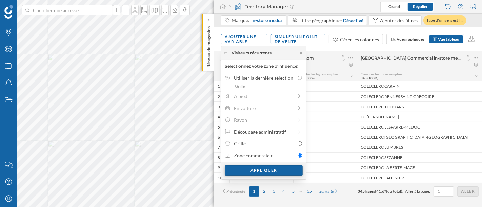
click at [264, 170] on div "Appliquer" at bounding box center [264, 171] width 78 height 10
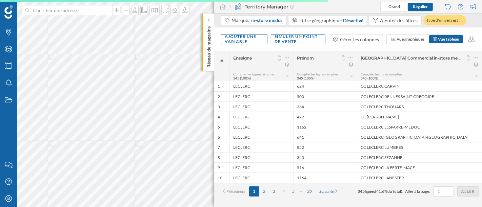
scroll to position [0, 0]
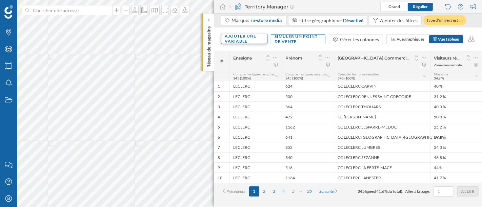
click at [246, 41] on div "Ajouter une variable" at bounding box center [244, 39] width 46 height 10
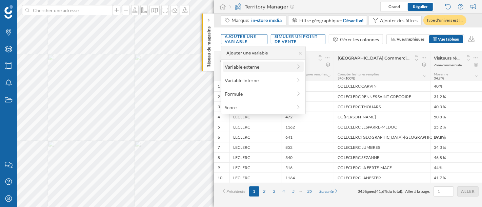
click at [250, 66] on div "Variable externe" at bounding box center [258, 66] width 67 height 7
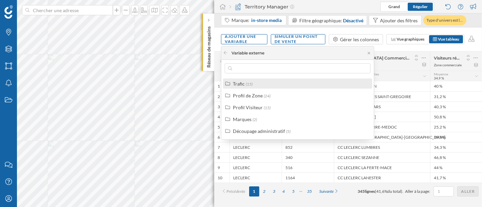
click at [250, 85] on span "(15)" at bounding box center [249, 84] width 7 height 5
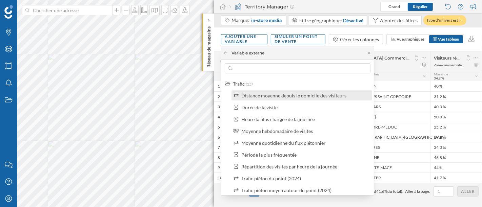
click at [293, 98] on label "Distance moyenne depuis le domicile des visiteurs" at bounding box center [293, 95] width 105 height 7
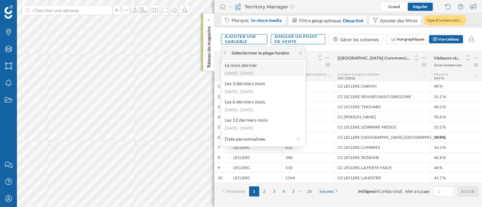
click at [255, 66] on div "Le mois dernier" at bounding box center [263, 65] width 77 height 7
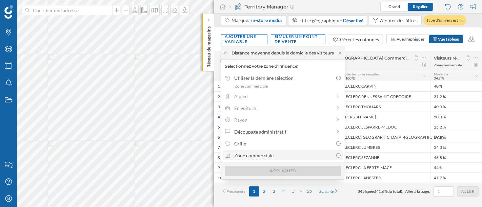
drag, startPoint x: 272, startPoint y: 157, endPoint x: 278, endPoint y: 162, distance: 7.9
click at [272, 156] on div "Zone commerciale" at bounding box center [283, 155] width 99 height 7
click at [336, 156] on input "Zone commerciale" at bounding box center [338, 155] width 4 height 4
radio input "true"
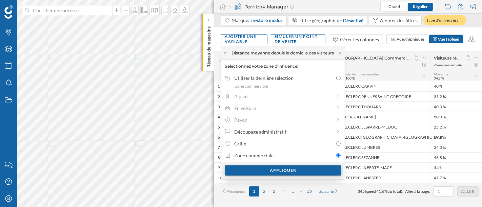
click at [297, 172] on div "Appliquer" at bounding box center [283, 171] width 117 height 10
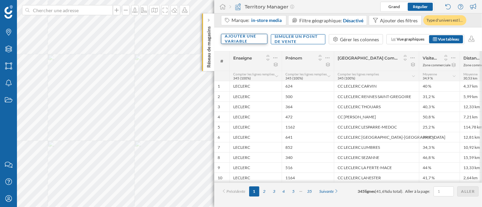
click at [261, 41] on div "Ajouter une variable" at bounding box center [244, 39] width 46 height 10
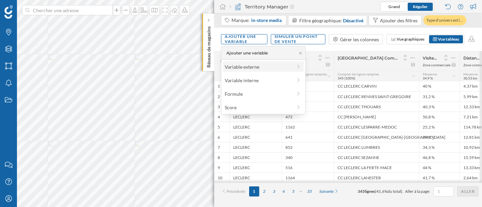
click at [258, 64] on div "Variable externe" at bounding box center [258, 66] width 67 height 7
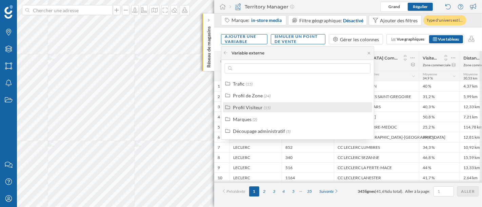
click at [260, 110] on div "Profil Visiteur" at bounding box center [248, 108] width 30 height 6
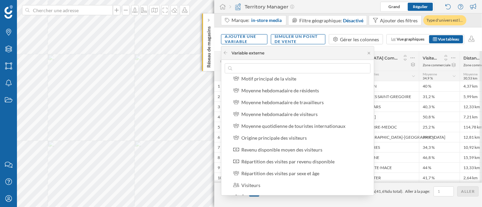
scroll to position [92, 0]
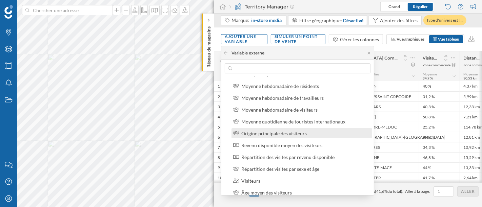
click at [250, 131] on div "Origine principale des visiteurs" at bounding box center [273, 134] width 65 height 6
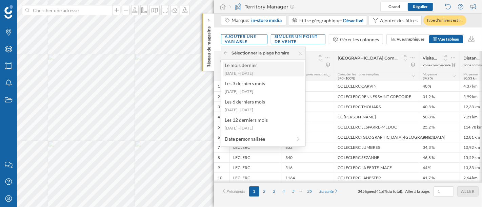
click at [251, 73] on div "[DATE] - [DATE]" at bounding box center [263, 73] width 77 height 6
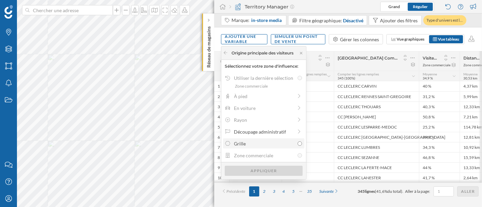
click at [271, 146] on div "Grille" at bounding box center [264, 143] width 60 height 7
click at [297, 146] on input "Grille" at bounding box center [299, 144] width 4 height 4
radio input "true"
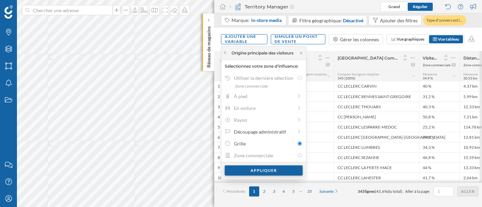
click at [273, 173] on div "Appliquer" at bounding box center [264, 171] width 78 height 10
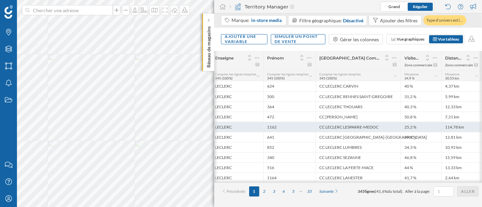
scroll to position [0, 70]
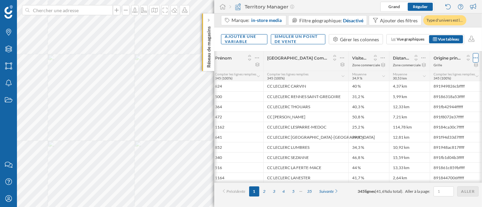
click at [476, 57] on icon at bounding box center [475, 58] width 4 height 7
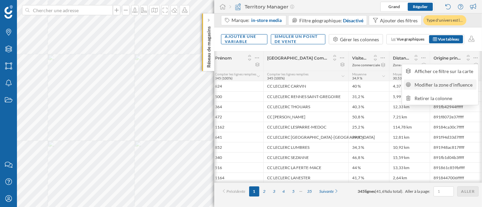
click at [435, 86] on div "Modifier la zone d'influence" at bounding box center [445, 84] width 60 height 7
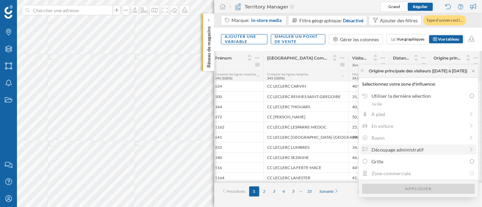
click at [385, 150] on div "Découpage administratif" at bounding box center [417, 149] width 93 height 7
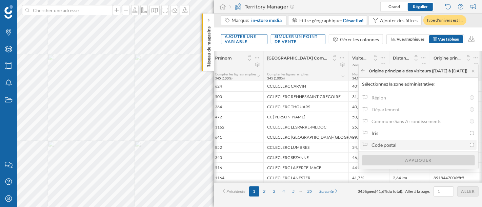
click at [371, 144] on div "Code postal" at bounding box center [418, 145] width 95 height 7
click at [469, 144] on input "Code postal" at bounding box center [471, 145] width 4 height 4
radio input "true"
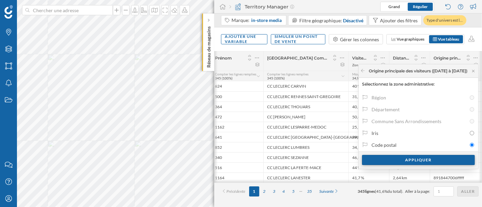
click at [380, 158] on div "Appliquer" at bounding box center [418, 160] width 113 height 10
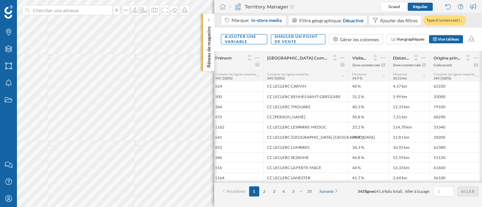
click at [236, 28] on div "Ajouter une variable Simuler un point de vente Gérer les colonnes Vue graphique…" at bounding box center [348, 39] width 268 height 24
click at [236, 36] on div "Ajouter une variable" at bounding box center [244, 39] width 46 height 10
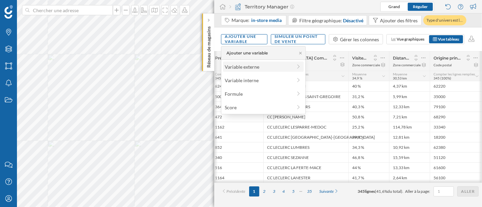
click at [245, 65] on div "Variable externe" at bounding box center [258, 66] width 67 height 7
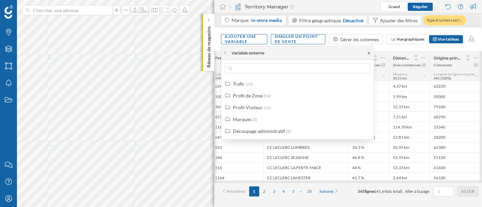
click at [367, 53] on icon at bounding box center [368, 53] width 5 height 4
